Goal: Task Accomplishment & Management: Complete application form

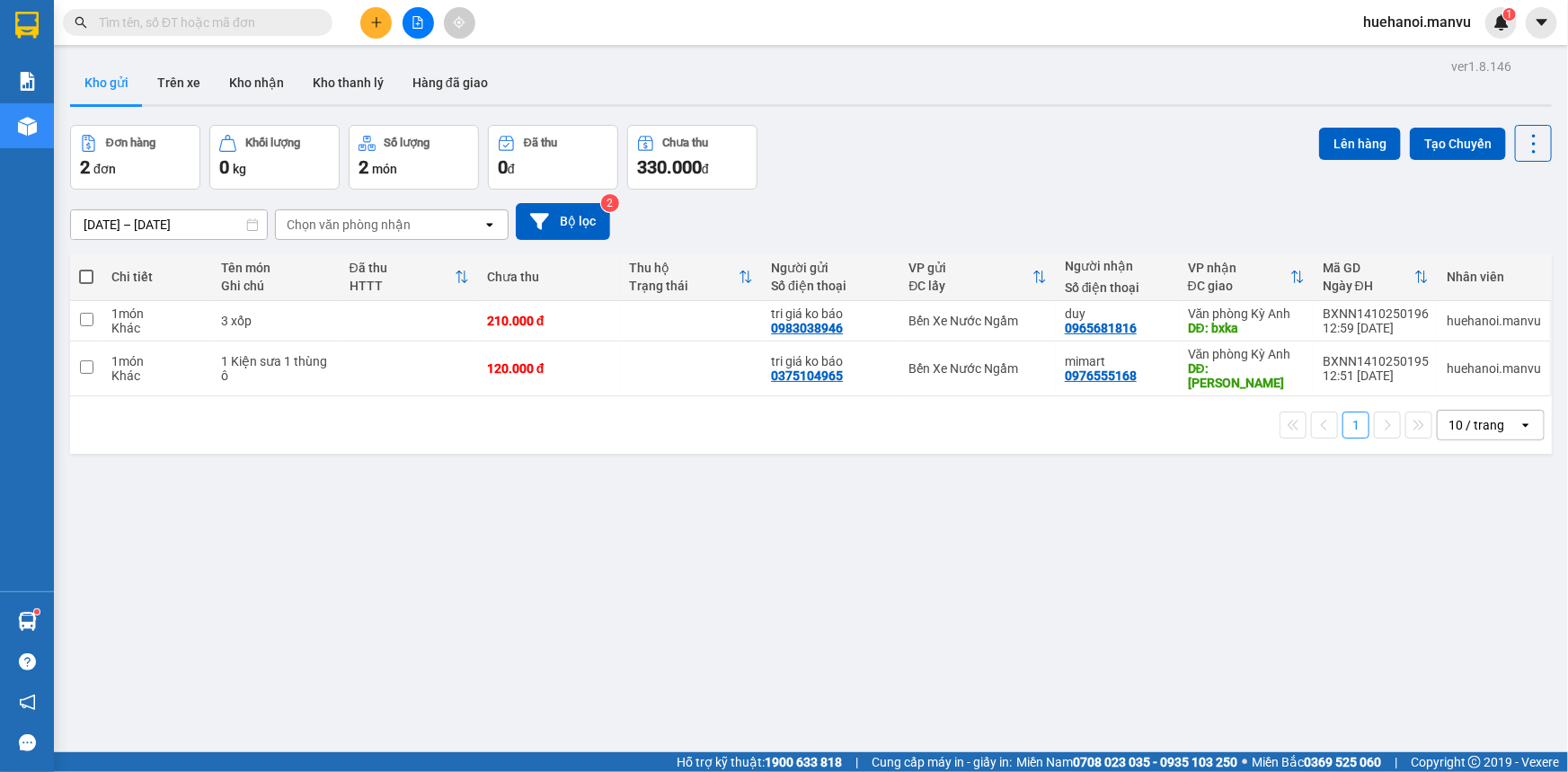
click at [374, 27] on icon "plus" at bounding box center [376, 23] width 13 height 13
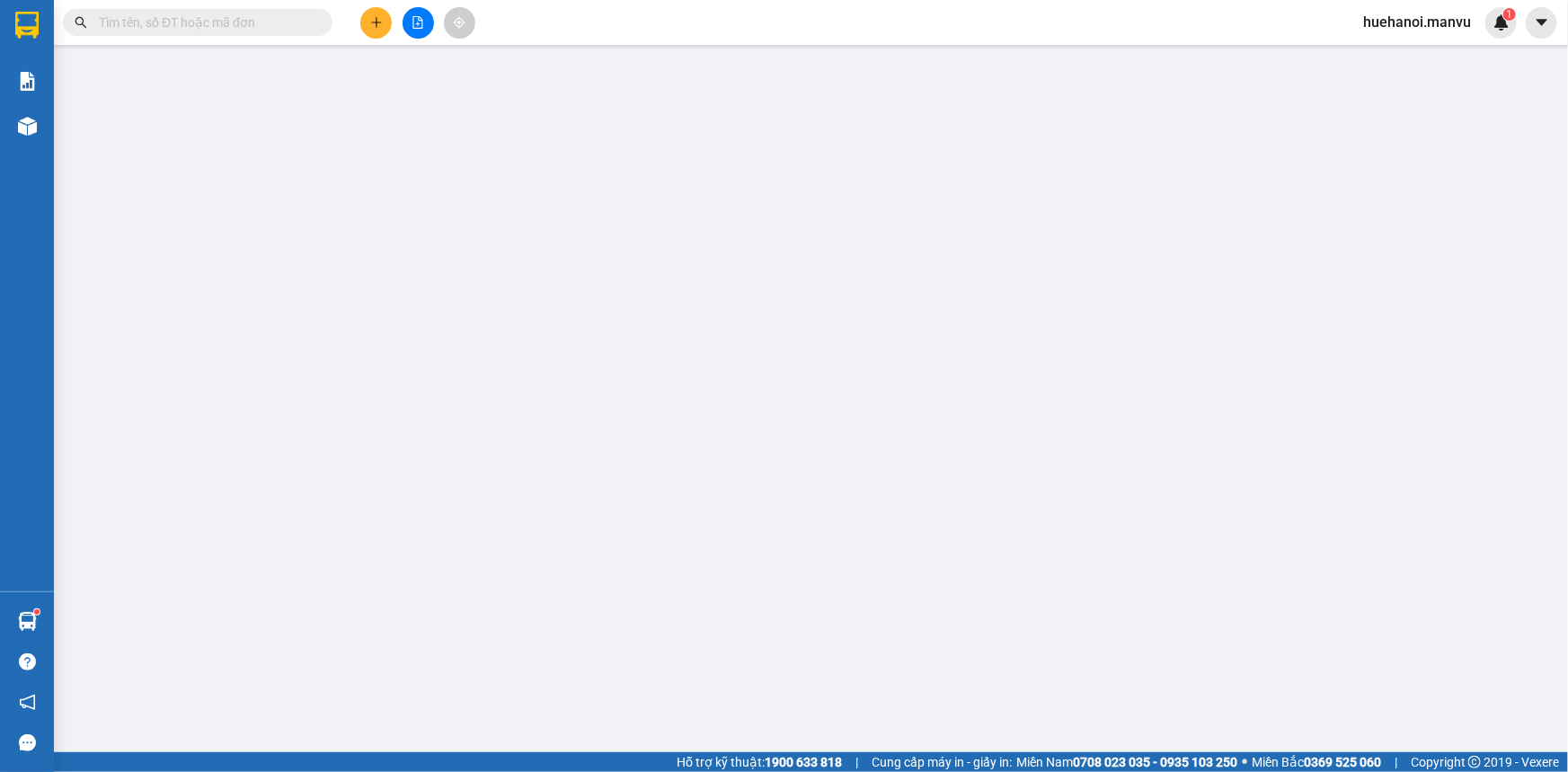
click at [385, 16] on div "Cần tạo đơn hàng để có thể xuất hóa đơn điện tử Xác nhận tạo đơn hàng? Quay lại…" at bounding box center [784, 386] width 1568 height 772
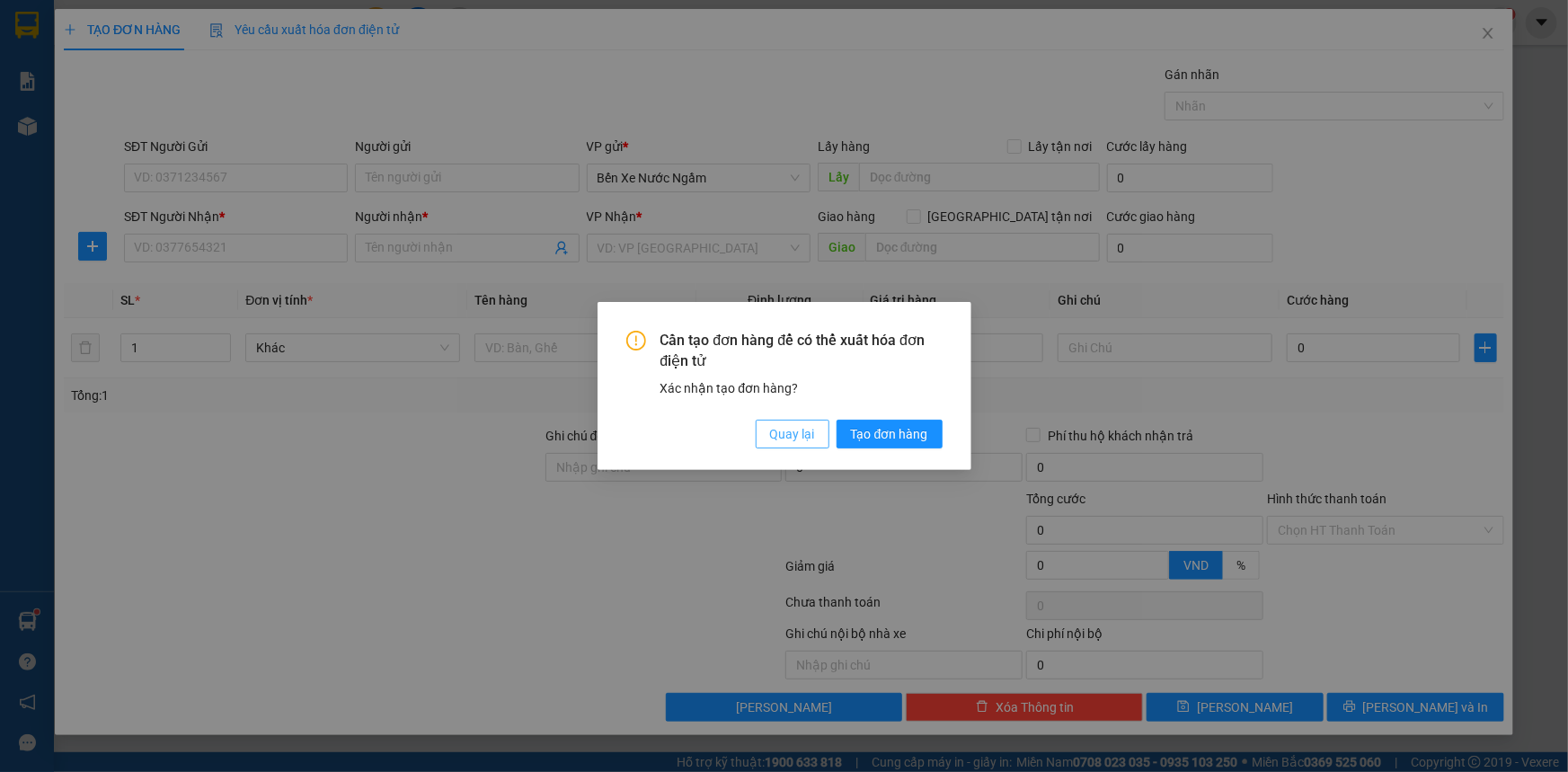
click at [808, 435] on span "Quay lại" at bounding box center [792, 434] width 45 height 20
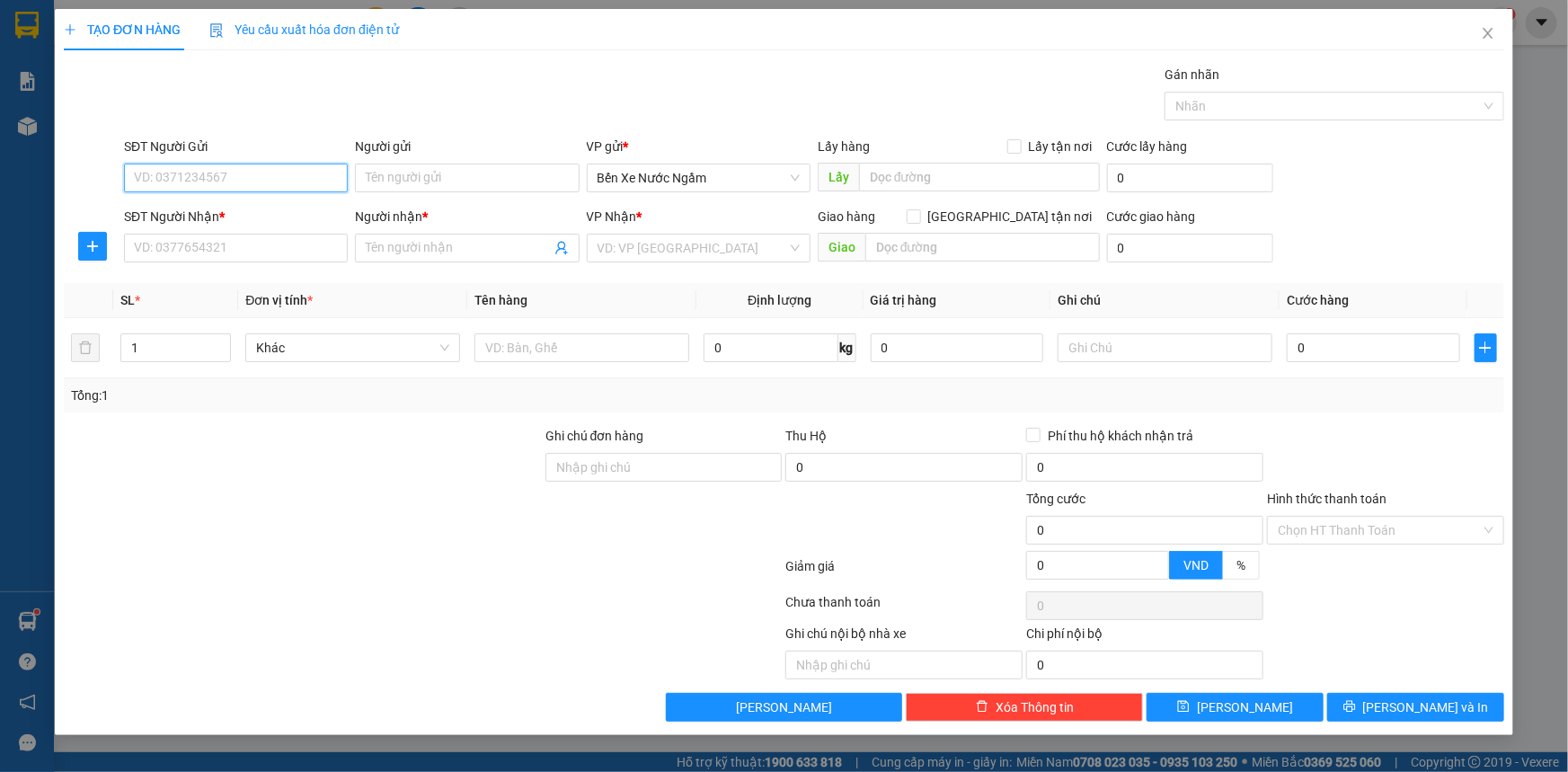
click at [313, 187] on input "SĐT Người Gửi" at bounding box center [236, 177] width 223 height 28
click at [313, 187] on input "0355121997" at bounding box center [236, 177] width 223 height 28
type input "0355121997"
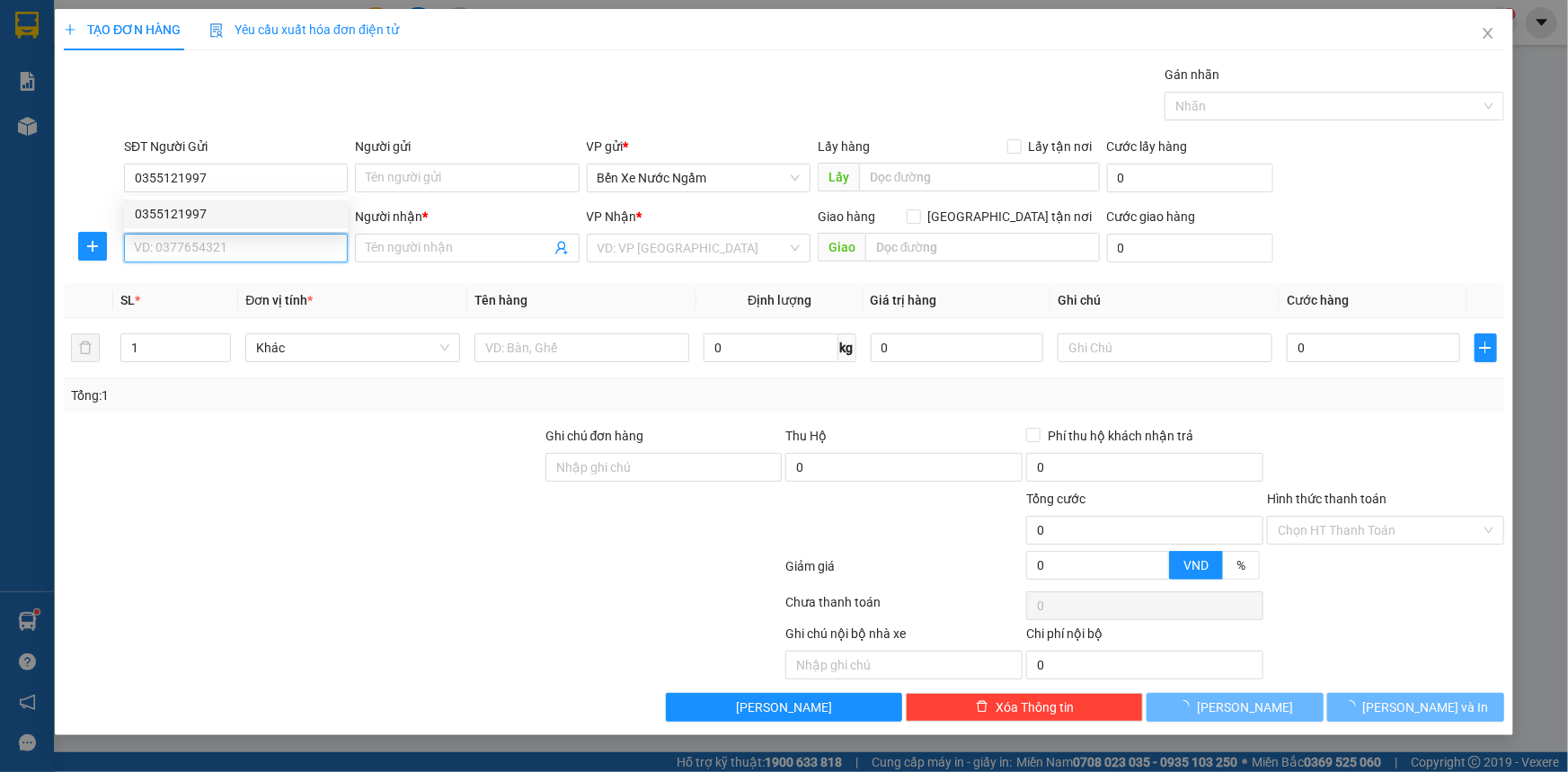
click at [261, 252] on input "SĐT Người Nhận *" at bounding box center [236, 248] width 223 height 28
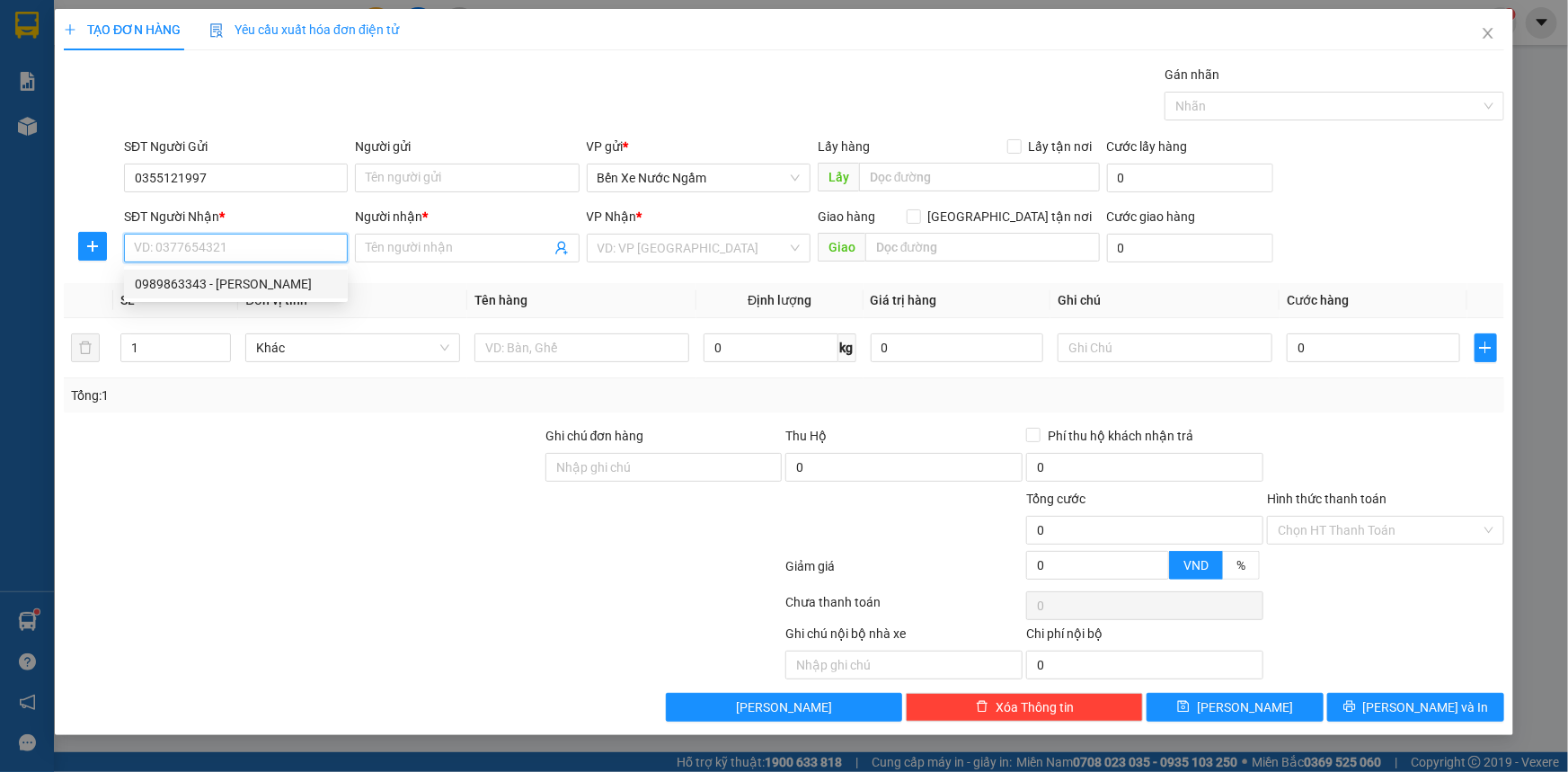
click at [256, 280] on div "0989863343 - [PERSON_NAME]" at bounding box center [236, 284] width 202 height 20
type input "0989863343"
type input "[PERSON_NAME]"
type input "ka"
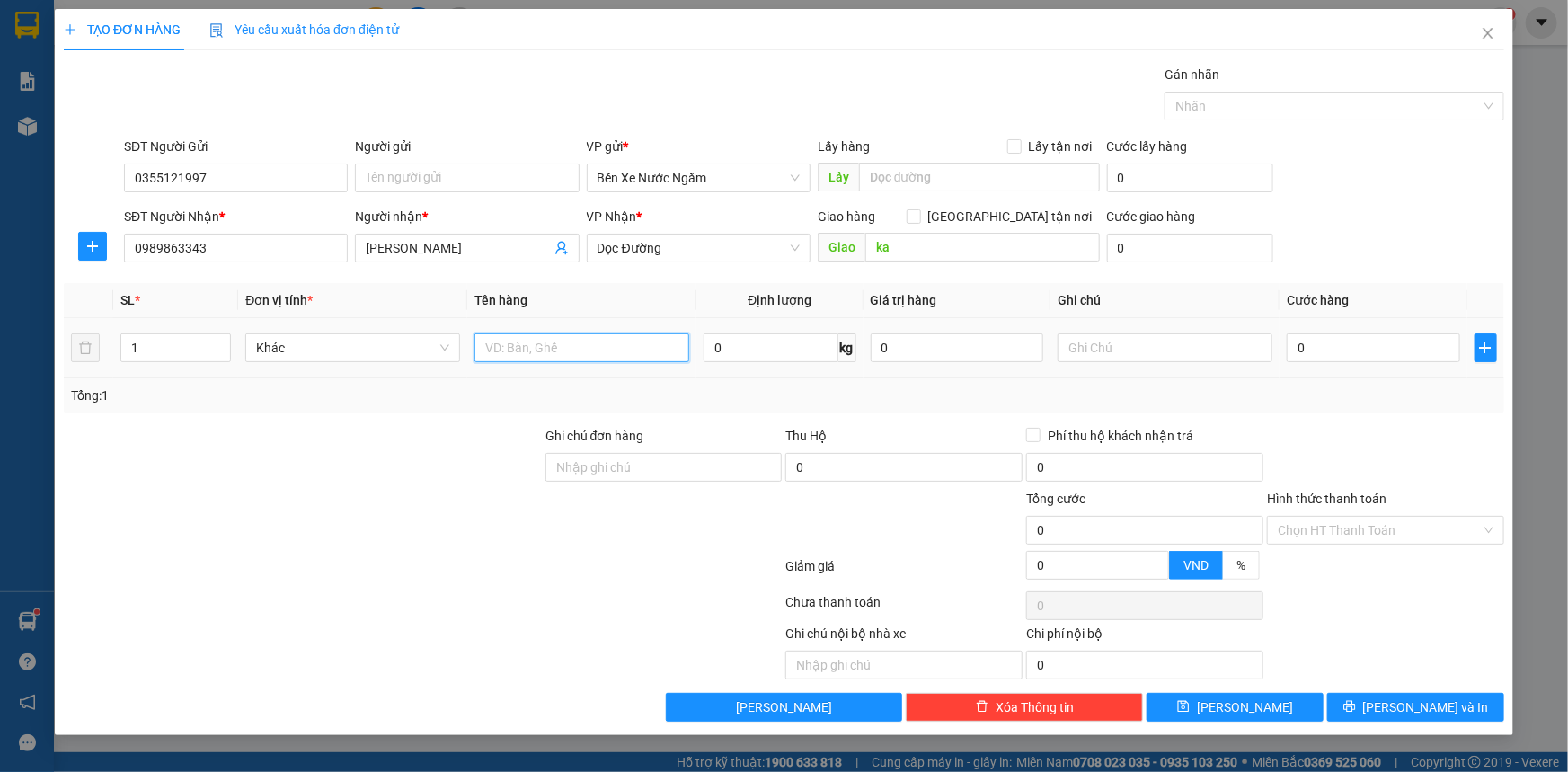
click at [598, 357] on input "text" at bounding box center [581, 347] width 214 height 28
type input "1 bao"
click at [1331, 354] on input "0" at bounding box center [1373, 347] width 173 height 28
type input "1"
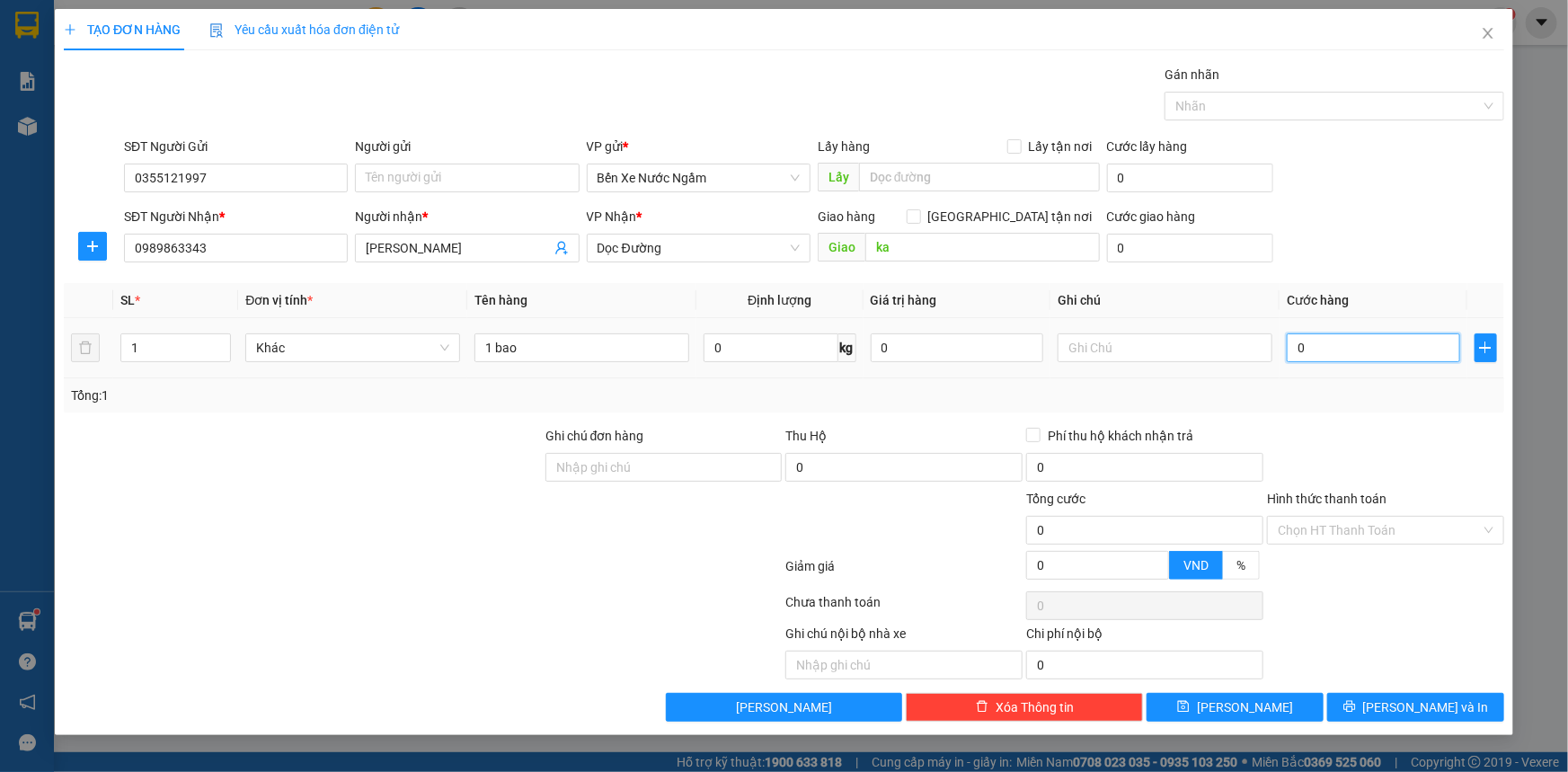
type input "1"
type input "10"
type input "100"
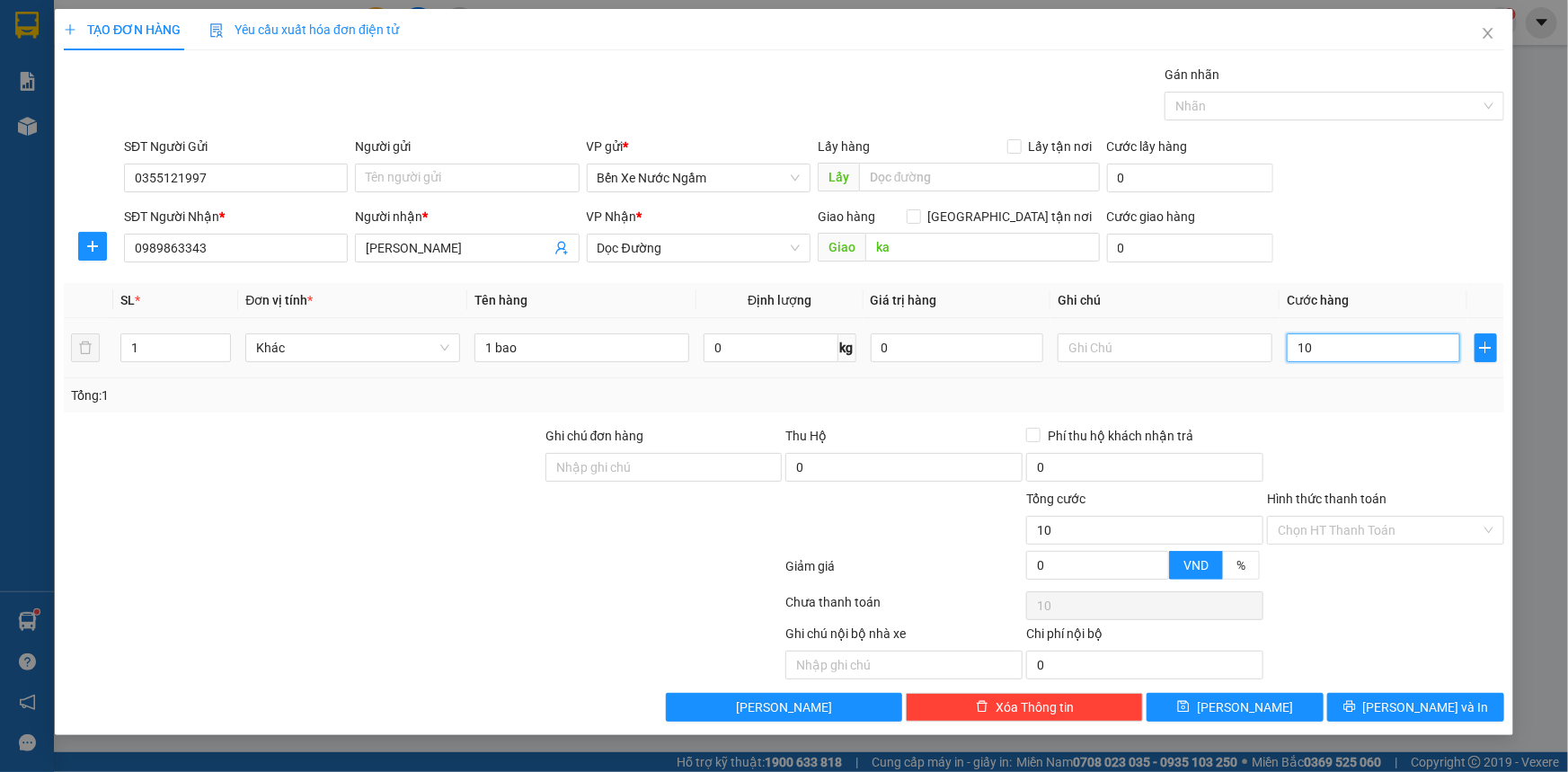
type input "100"
type input "1.000"
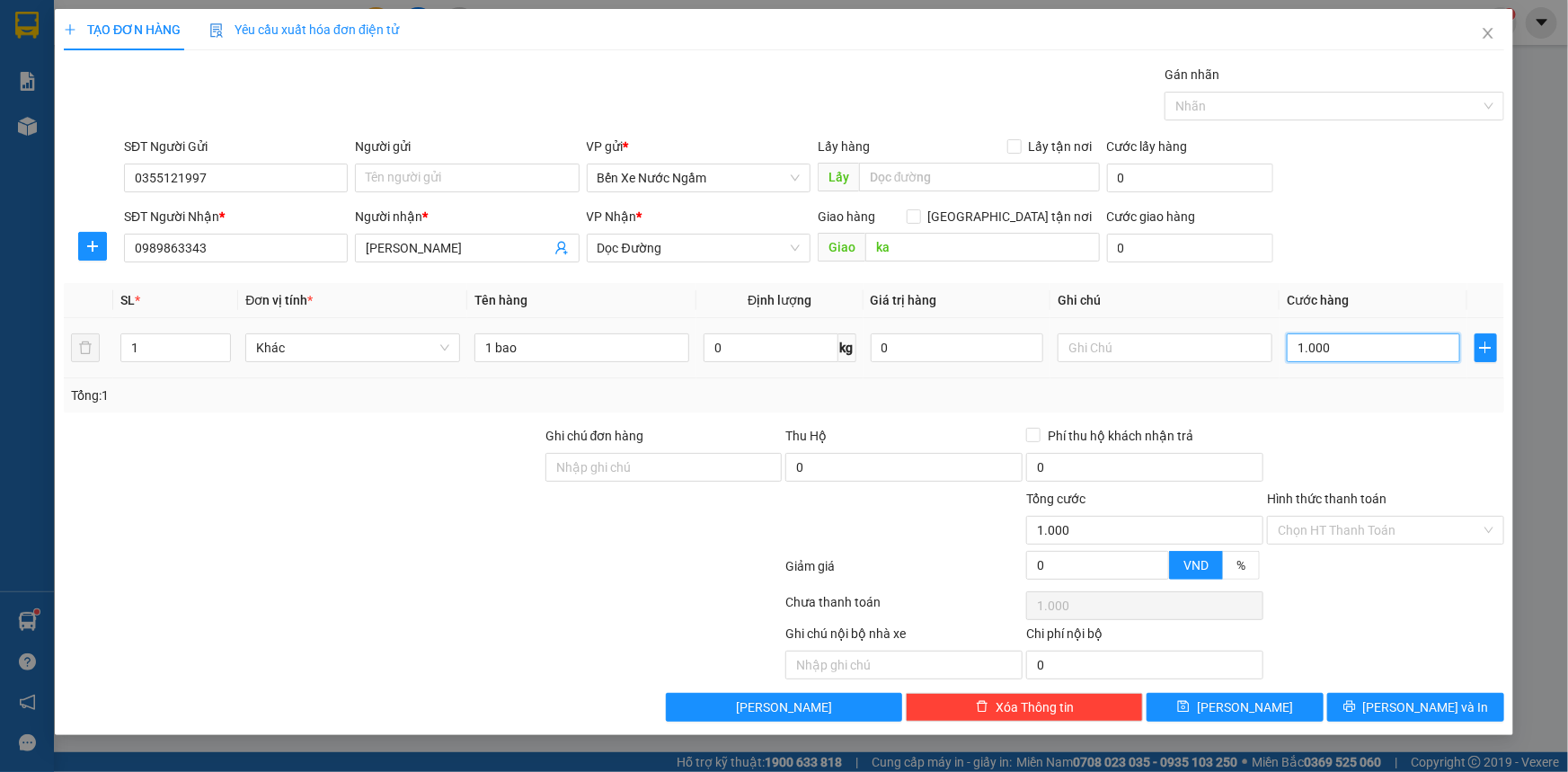
type input "10.000"
type input "100.000"
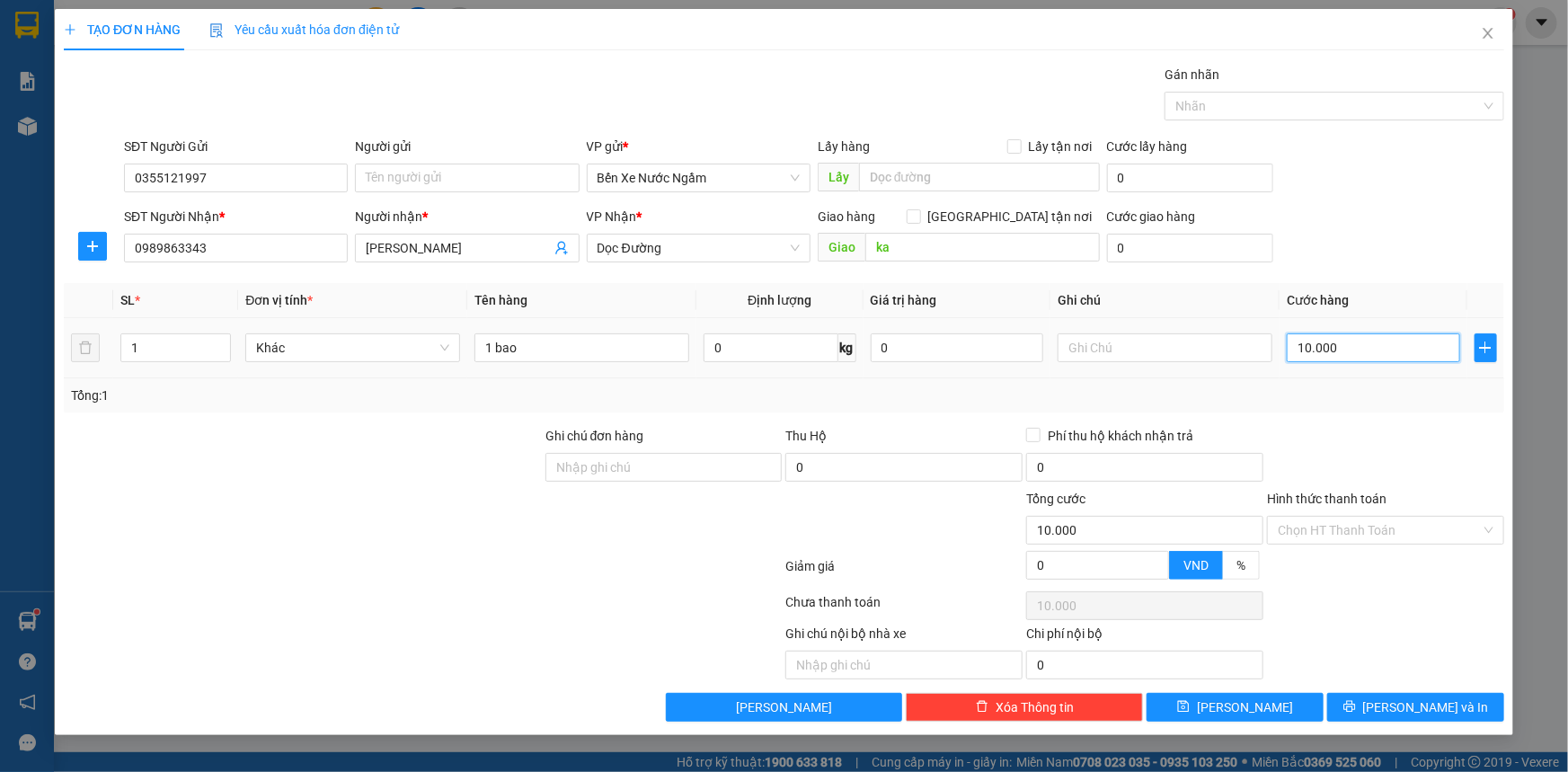
type input "100.000"
click at [1384, 714] on button "[PERSON_NAME] và In" at bounding box center [1415, 706] width 177 height 28
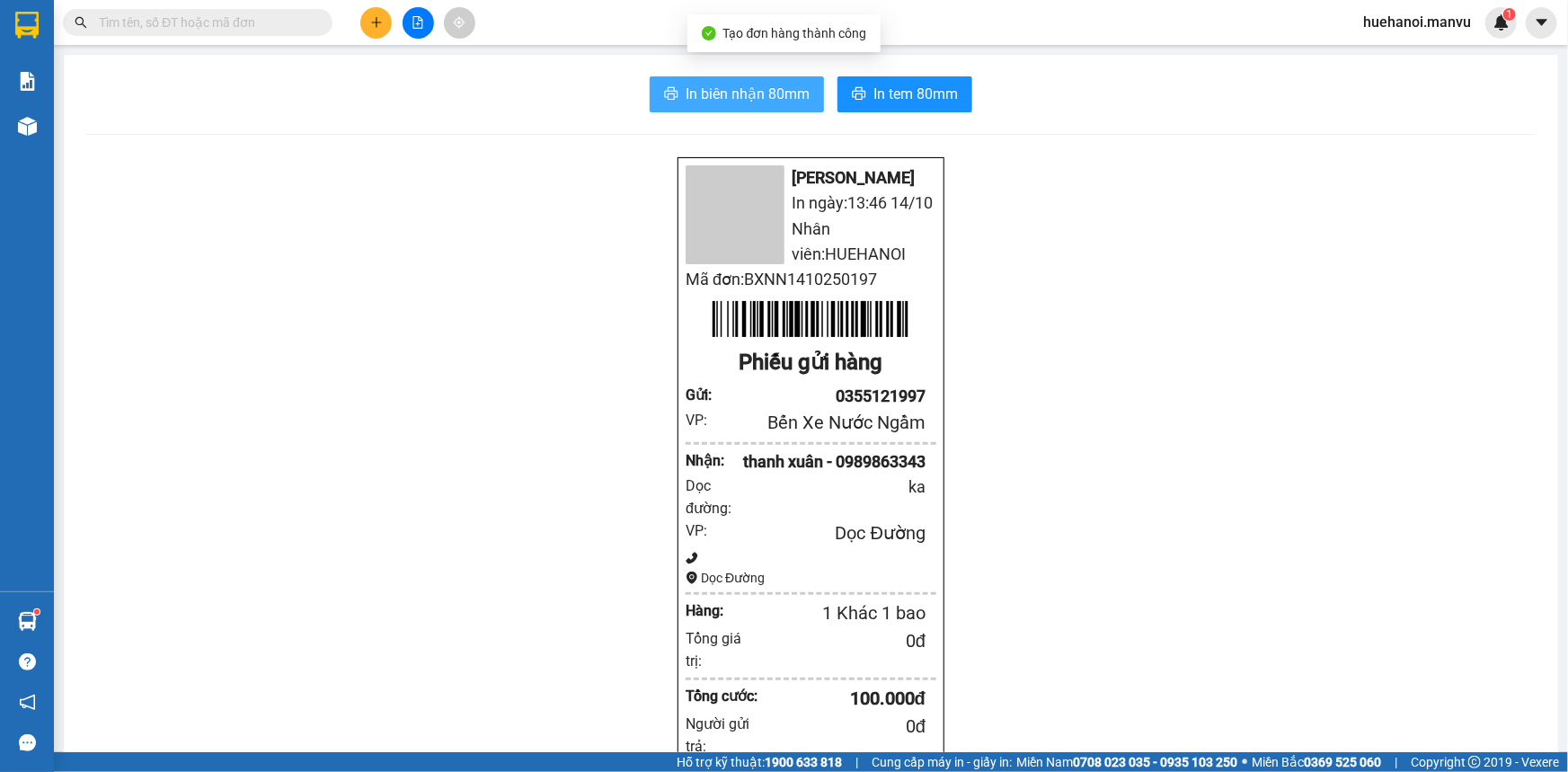
click at [780, 98] on span "In biên nhận 80mm" at bounding box center [747, 93] width 124 height 23
